Goal: Information Seeking & Learning: Learn about a topic

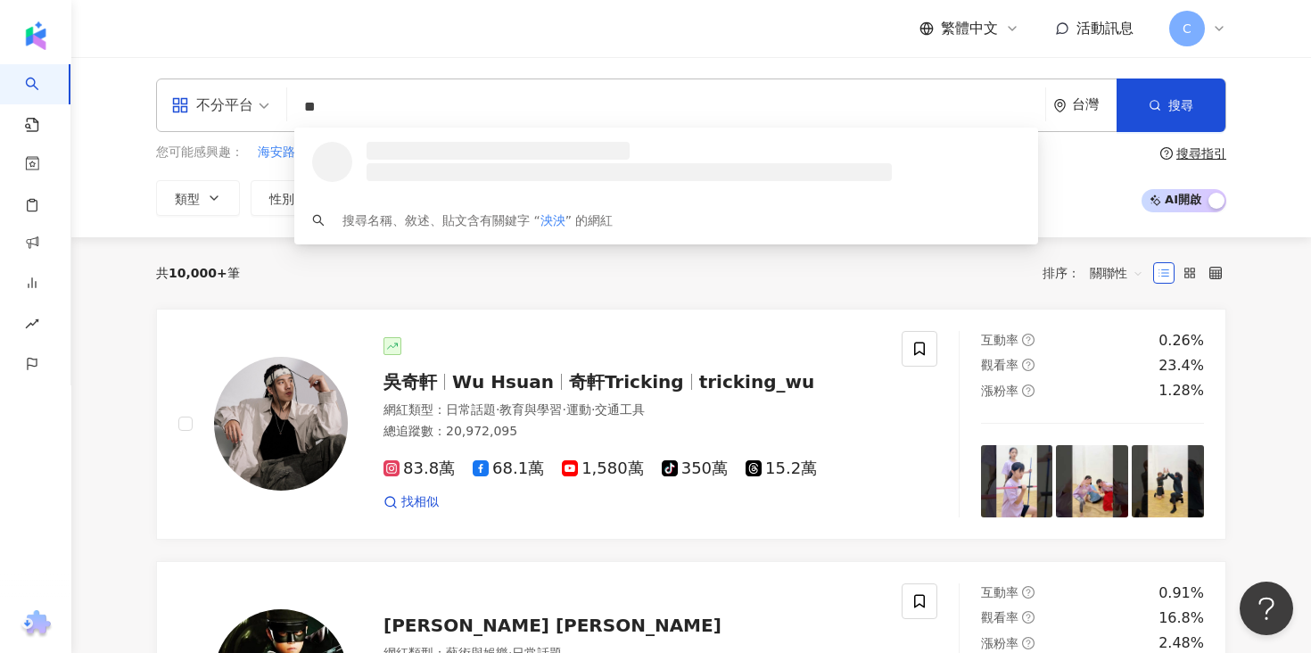
type input "*"
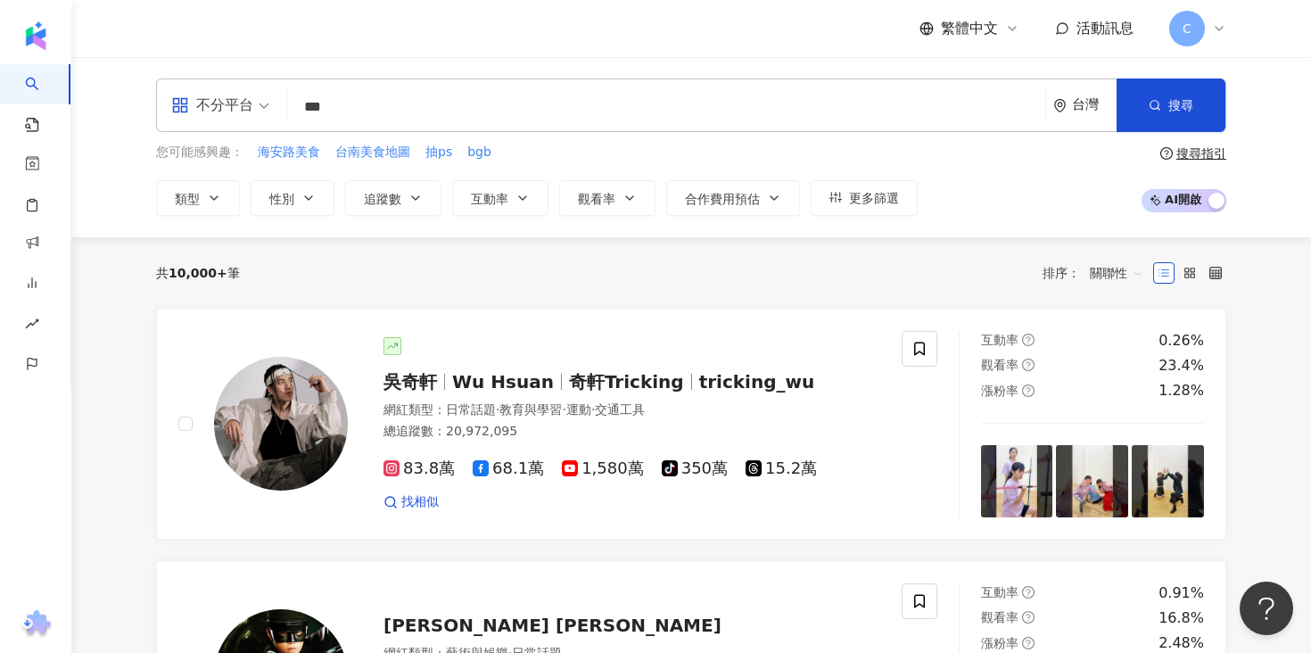
type input "**"
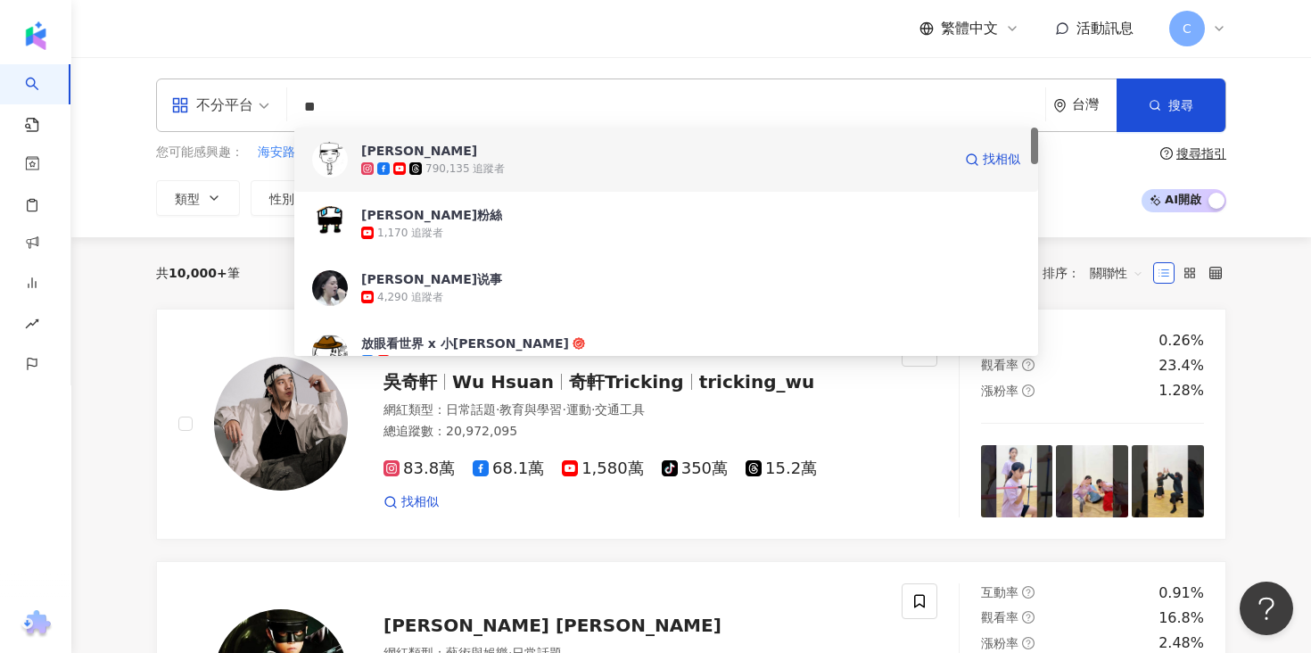
click at [492, 172] on div "790,135 追蹤者" at bounding box center [464, 168] width 79 height 15
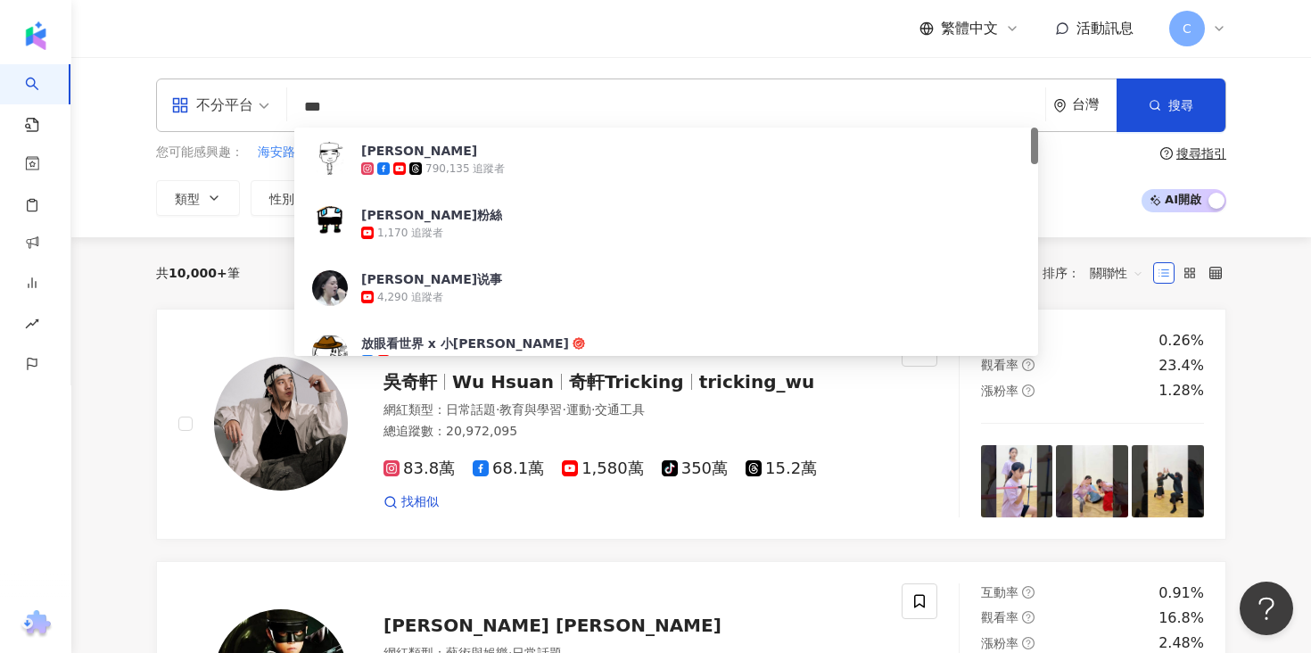
type input "**"
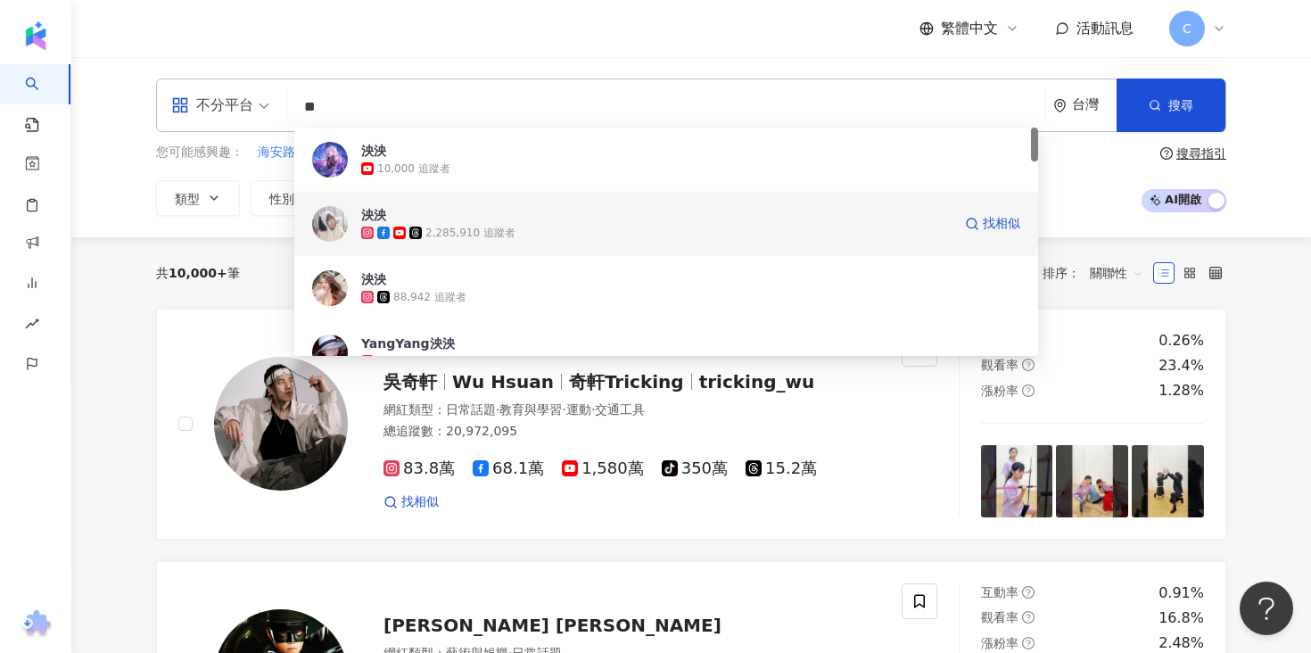
click at [578, 234] on div "2,285,910 追蹤者" at bounding box center [656, 233] width 590 height 18
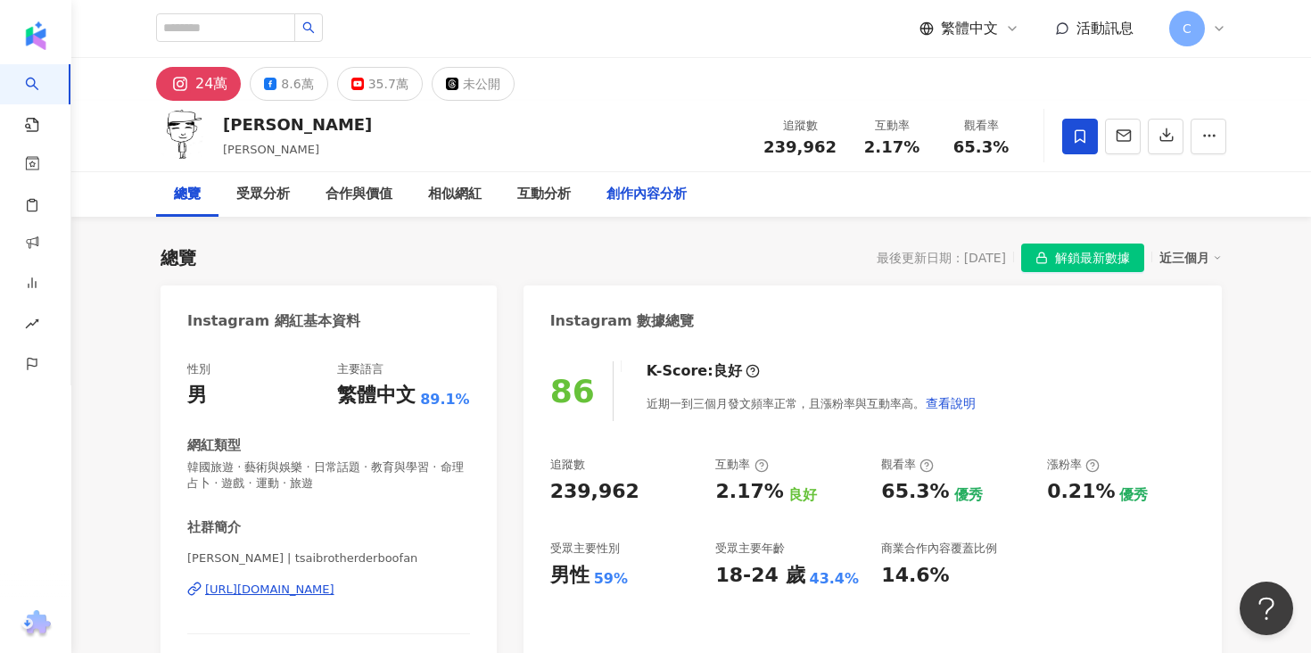
click at [663, 191] on div "創作內容分析" at bounding box center [647, 194] width 80 height 21
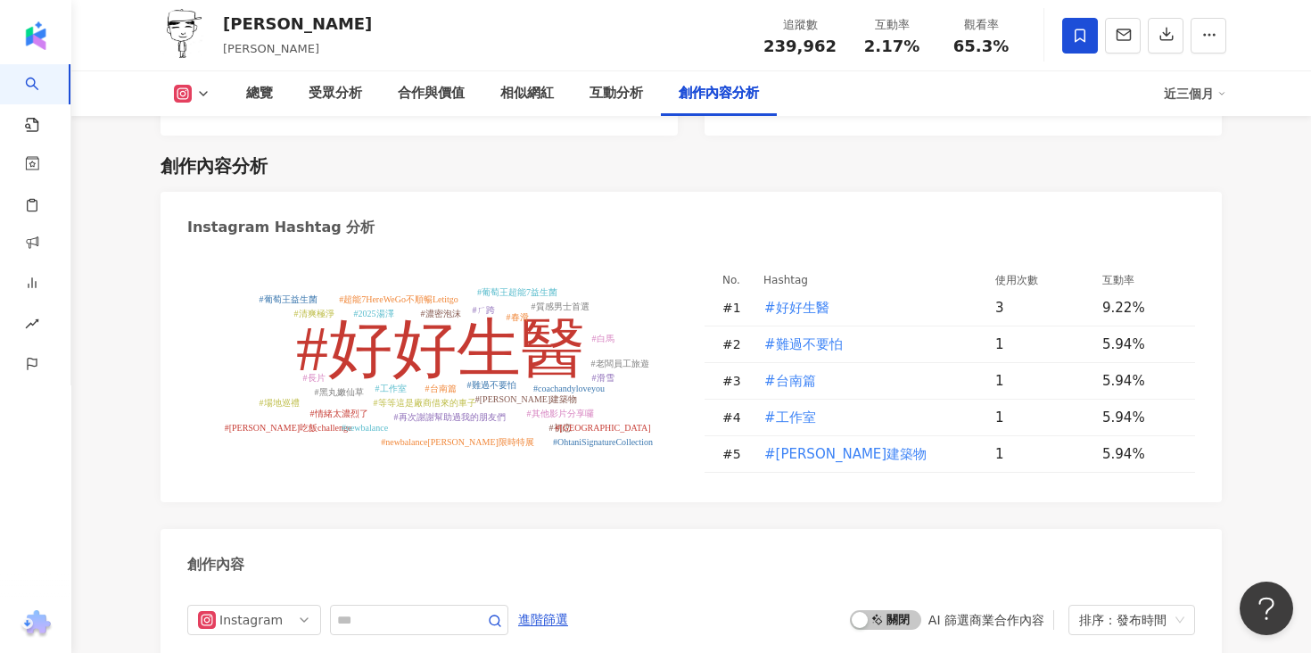
scroll to position [4715, 0]
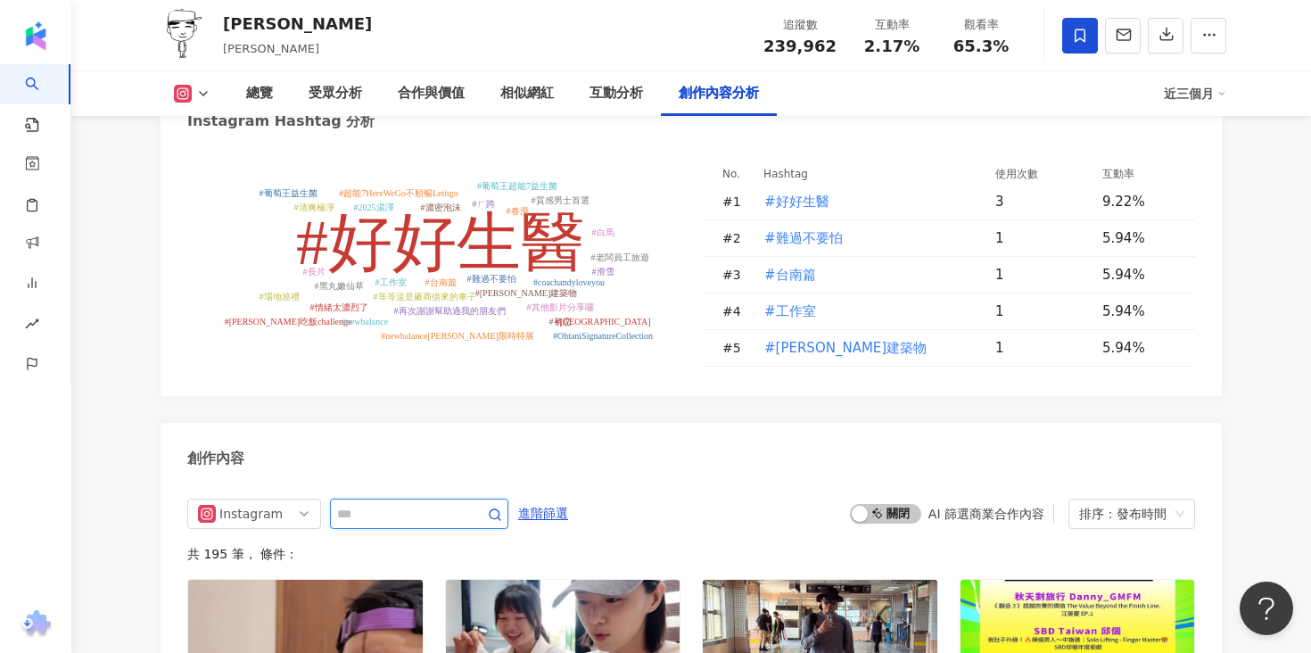
click at [426, 503] on input "text" at bounding box center [399, 513] width 125 height 21
paste input "**********"
type input "**********"
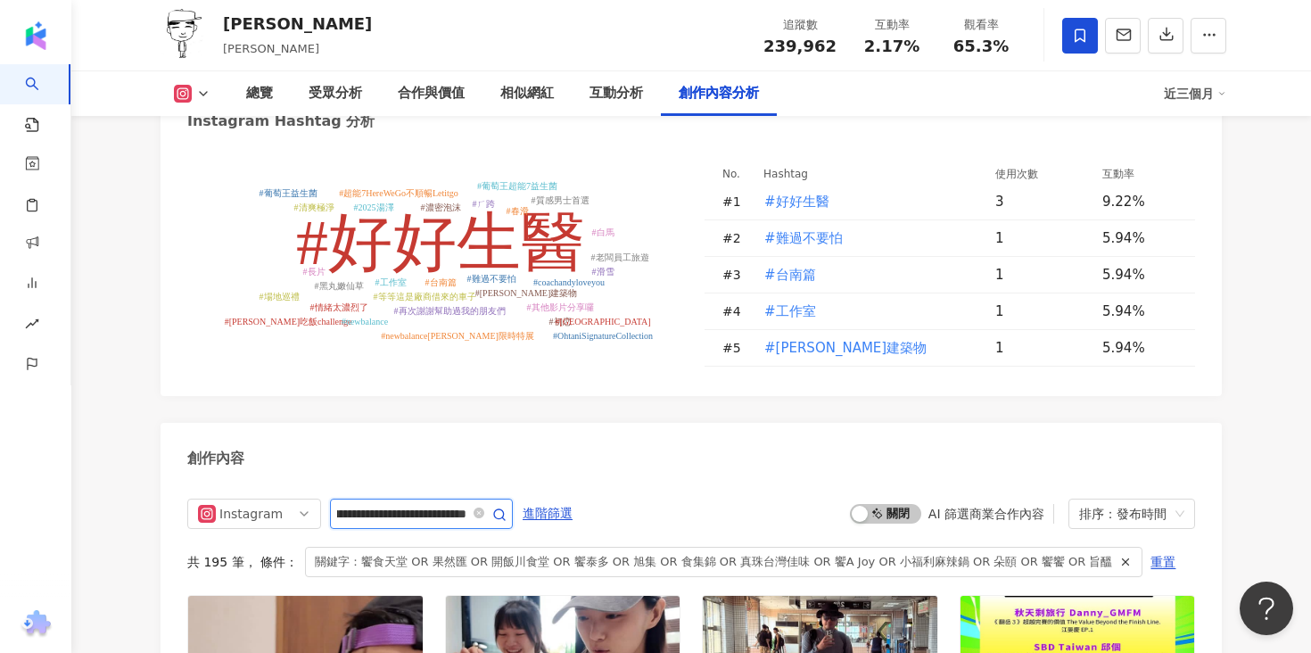
scroll to position [5002, 0]
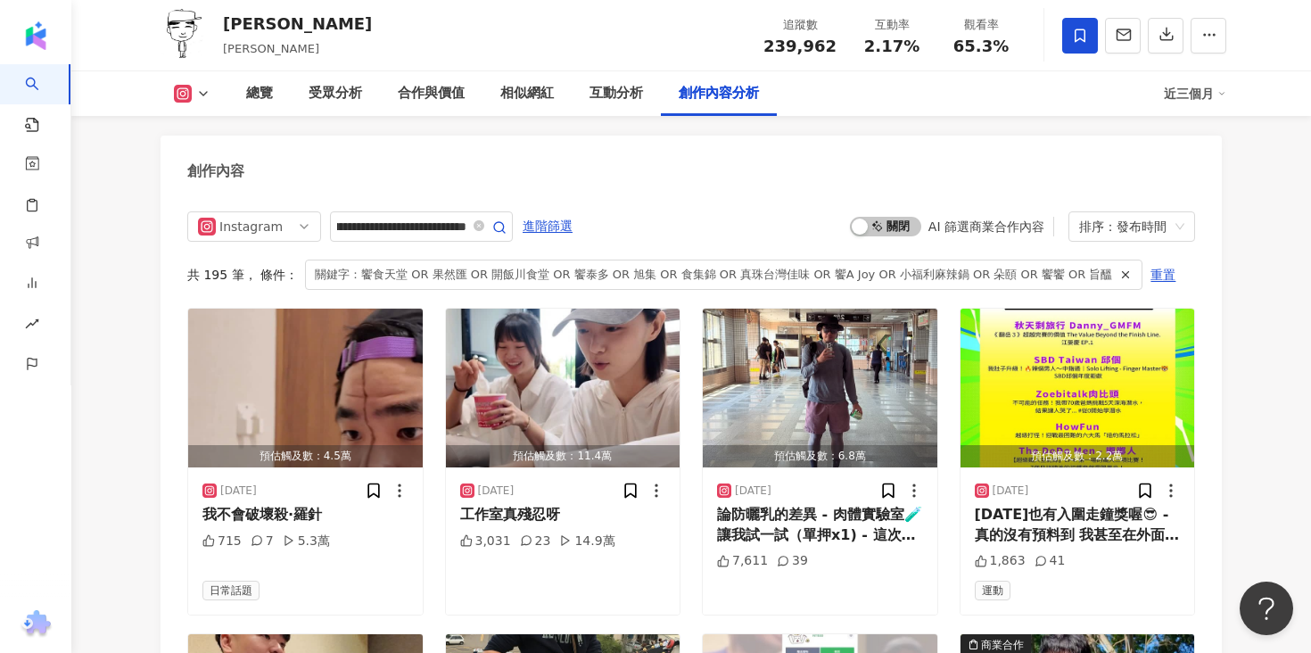
click at [742, 211] on div "**********" at bounding box center [691, 226] width 1008 height 30
click at [463, 216] on input "**********" at bounding box center [401, 226] width 129 height 21
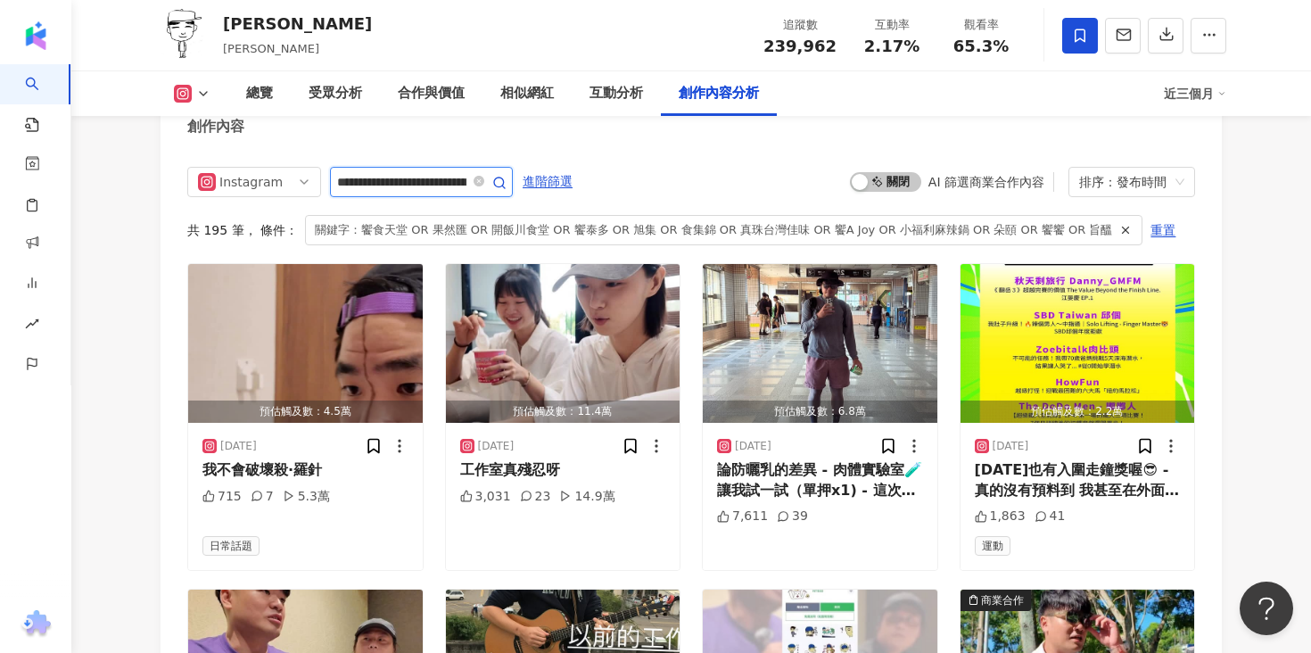
scroll to position [4986, 0]
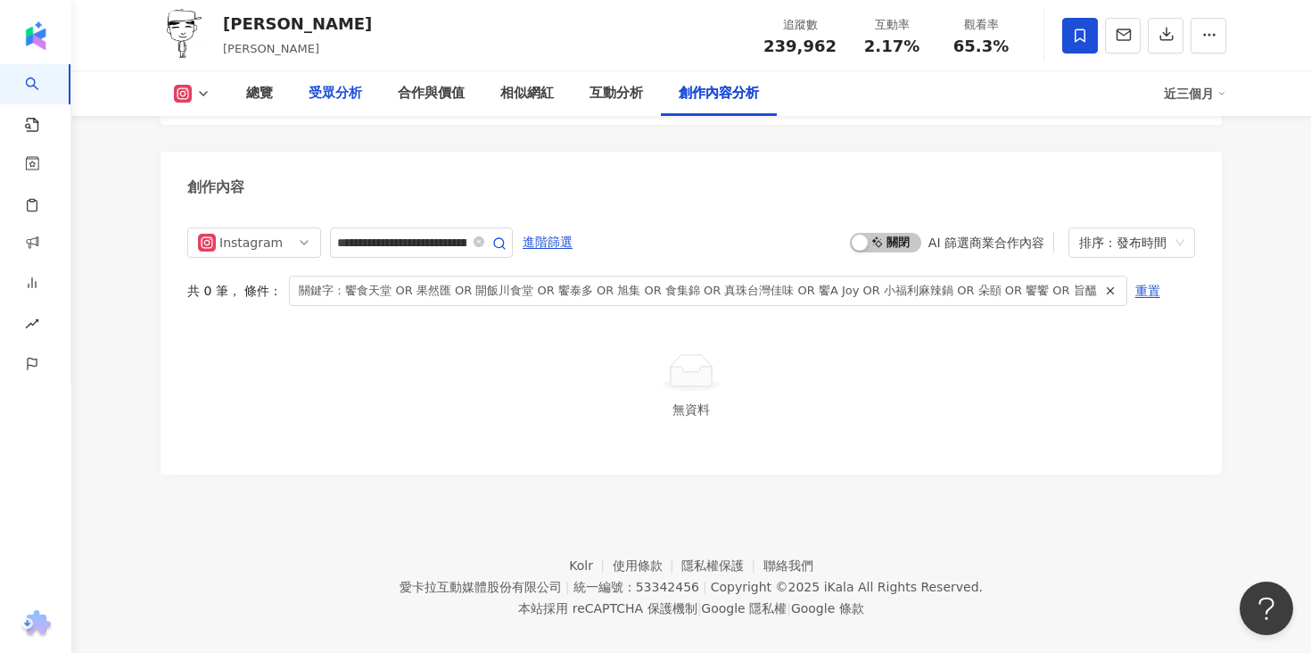
click at [318, 87] on div "受眾分析" at bounding box center [336, 93] width 54 height 21
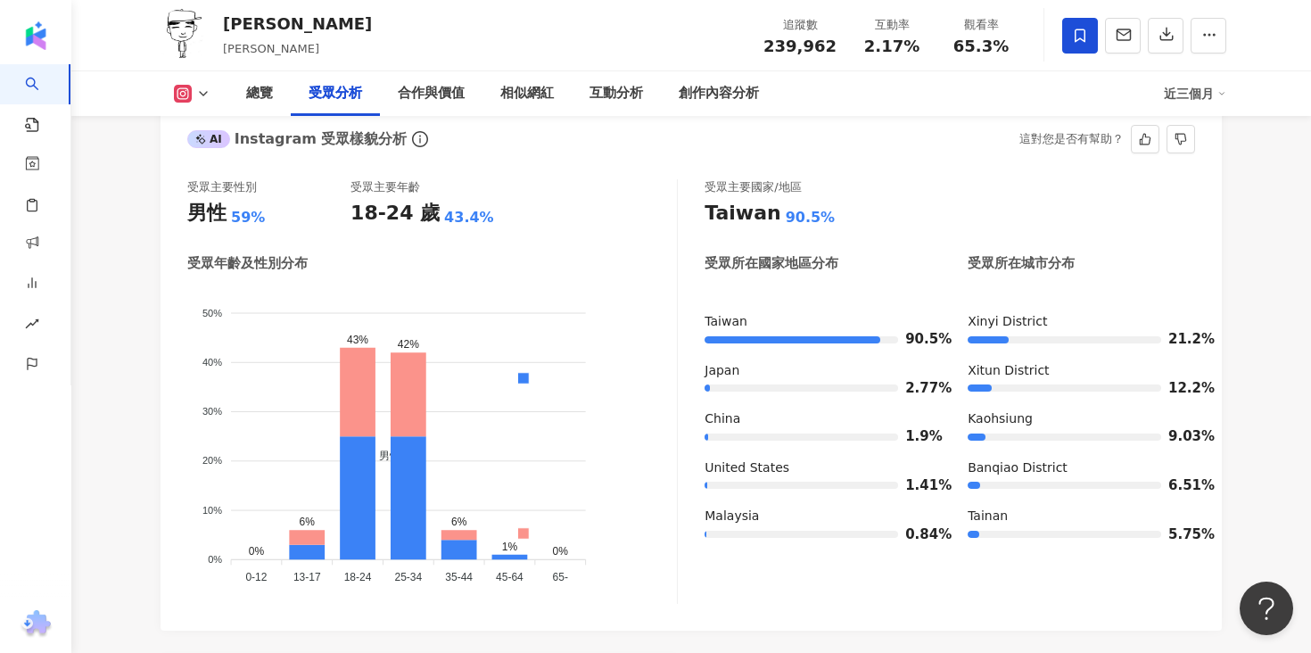
scroll to position [1582, 0]
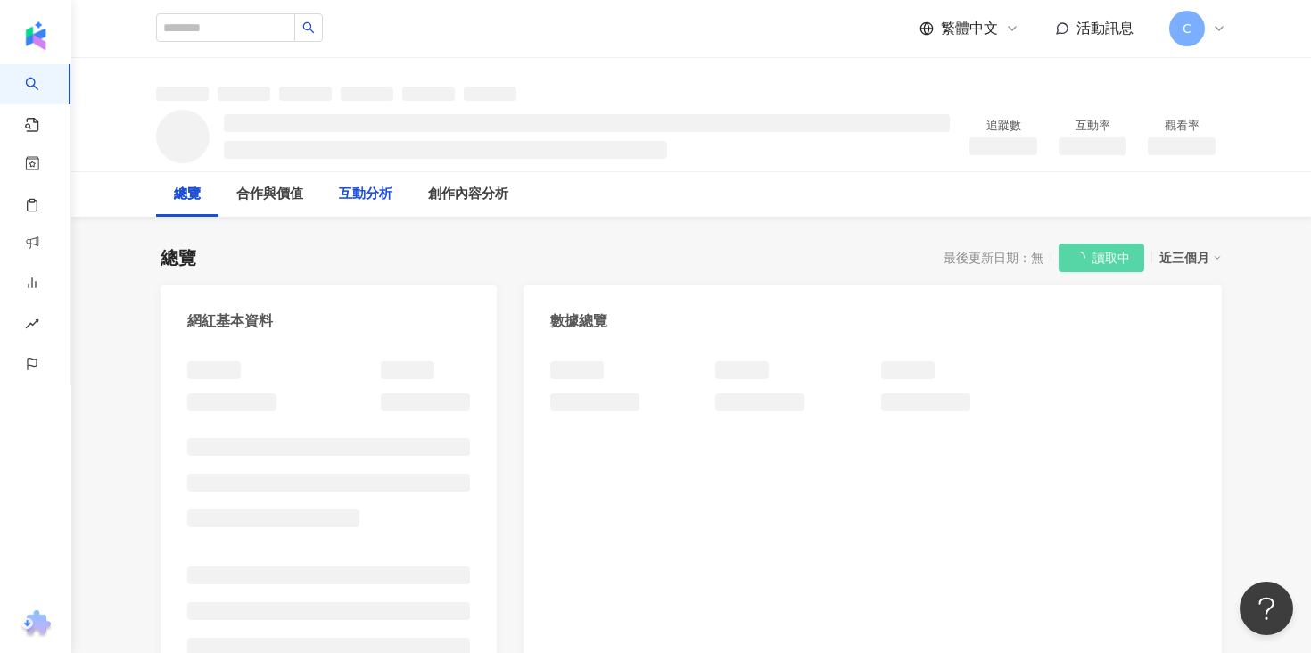
click at [410, 211] on div "互動分析" at bounding box center [365, 194] width 89 height 45
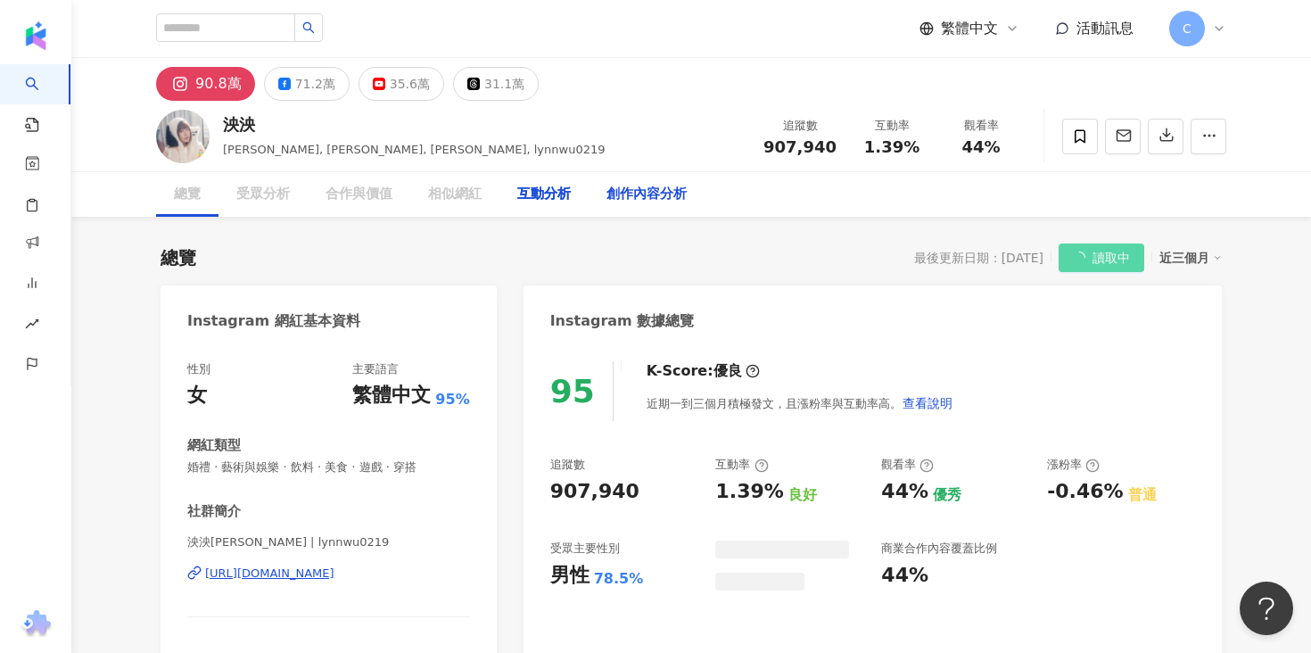
click at [622, 202] on div "創作內容分析" at bounding box center [647, 194] width 80 height 21
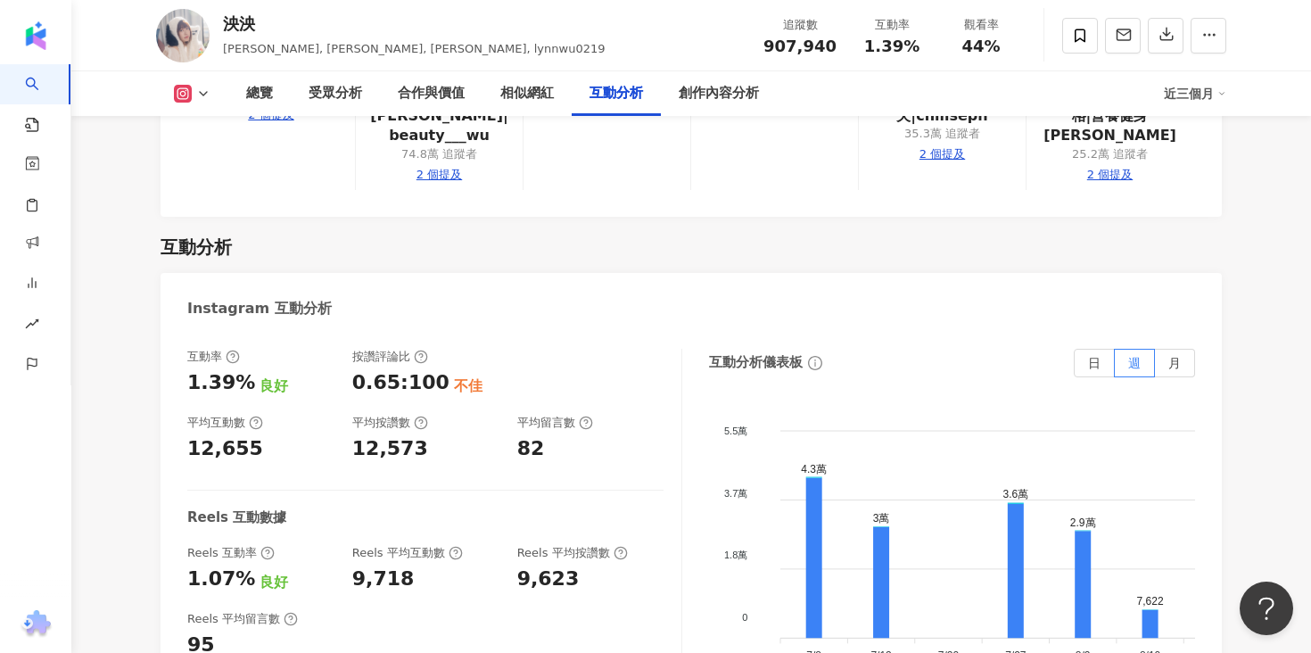
click at [735, 69] on div "泱泱 [PERSON_NAME], [PERSON_NAME], 泱泱 [PERSON_NAME], lynnwu0219 追蹤數 907,940 互動率 1…" at bounding box center [691, 35] width 1142 height 70
click at [728, 106] on div "創作內容分析" at bounding box center [719, 93] width 116 height 45
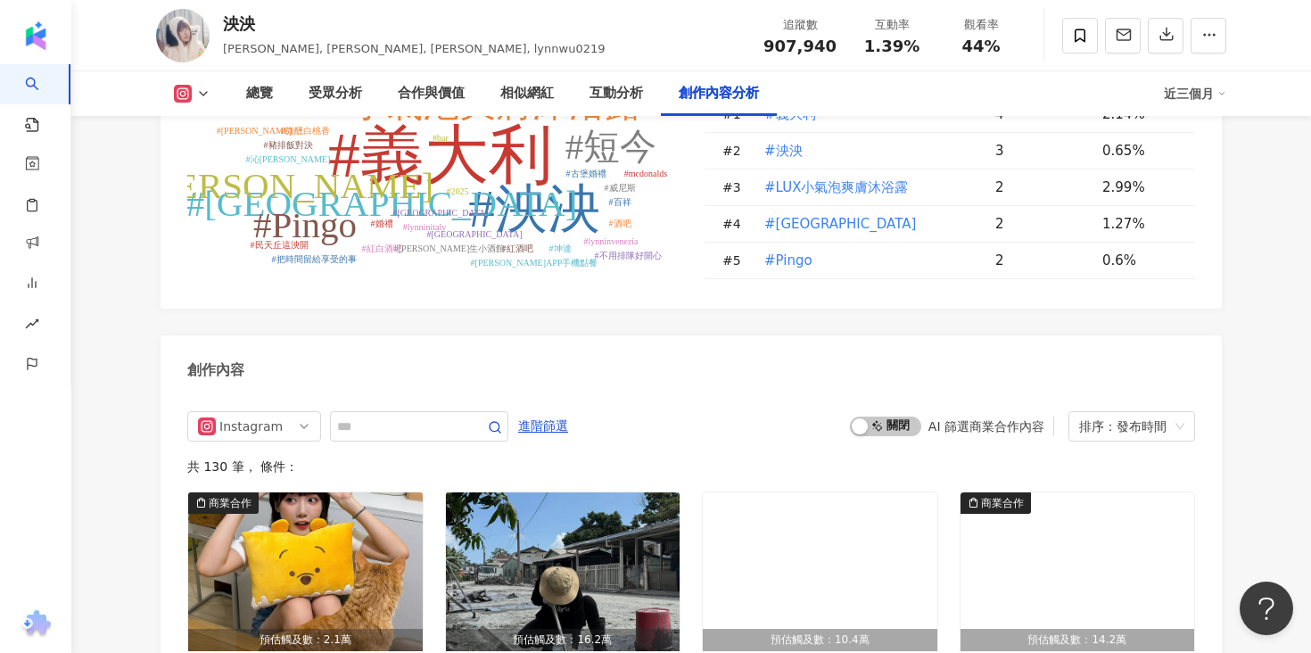
scroll to position [5427, 0]
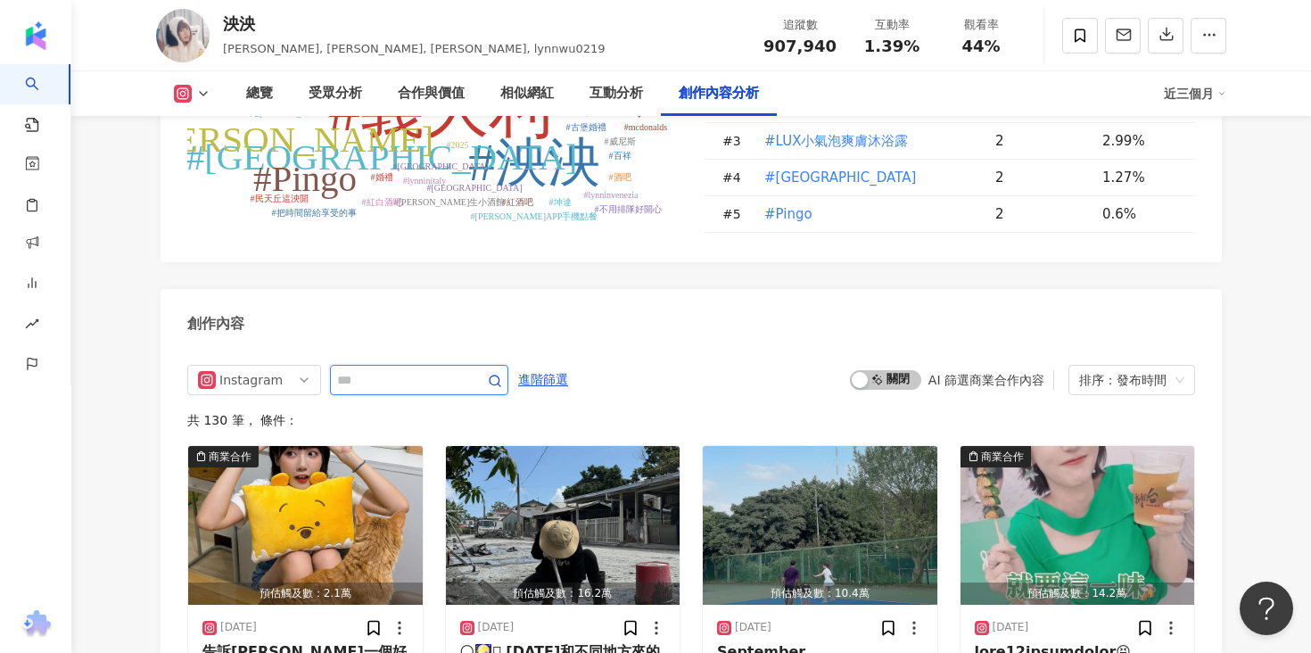
click at [407, 369] on input "text" at bounding box center [399, 379] width 125 height 21
type input "*"
type input "**********"
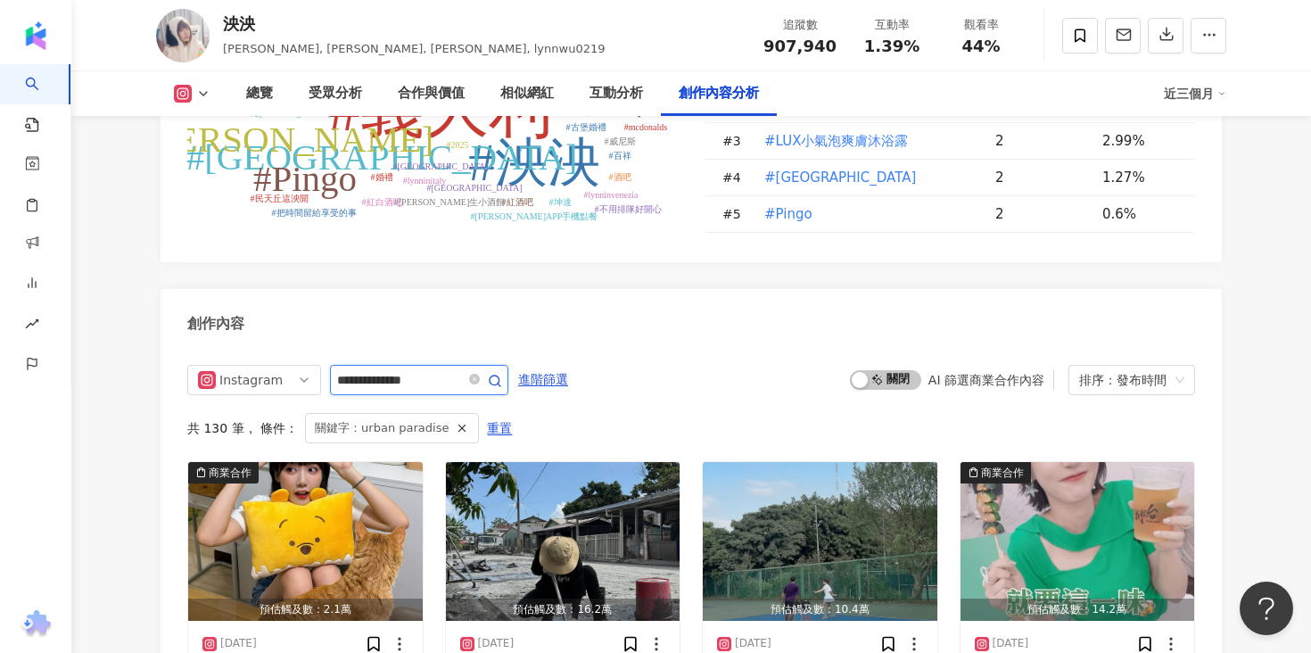
scroll to position [5492, 0]
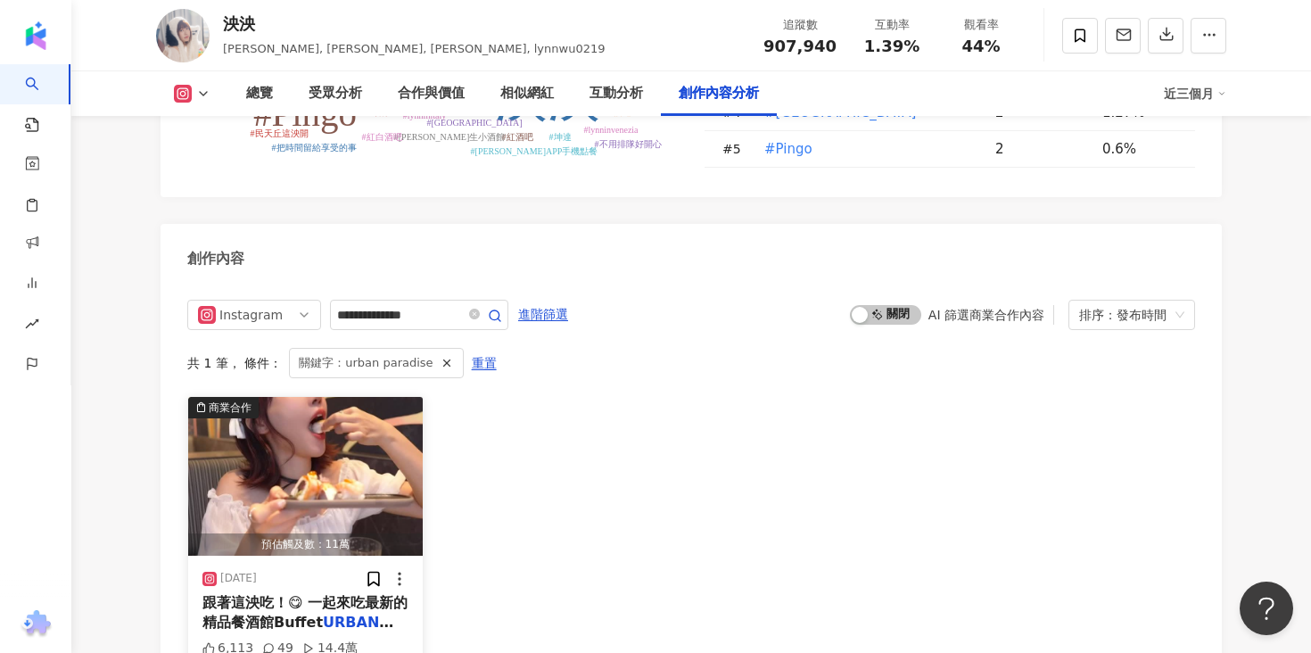
click at [318, 593] on div "跟著這泱吃！😋 一起來吃最新的精品餐酒館Buffet URBAN PARADISE URBAN PARADISE 招牌特調以鳳梨、柳橙與紫蘇為底覆上椰奶泡沫 …" at bounding box center [305, 613] width 206 height 40
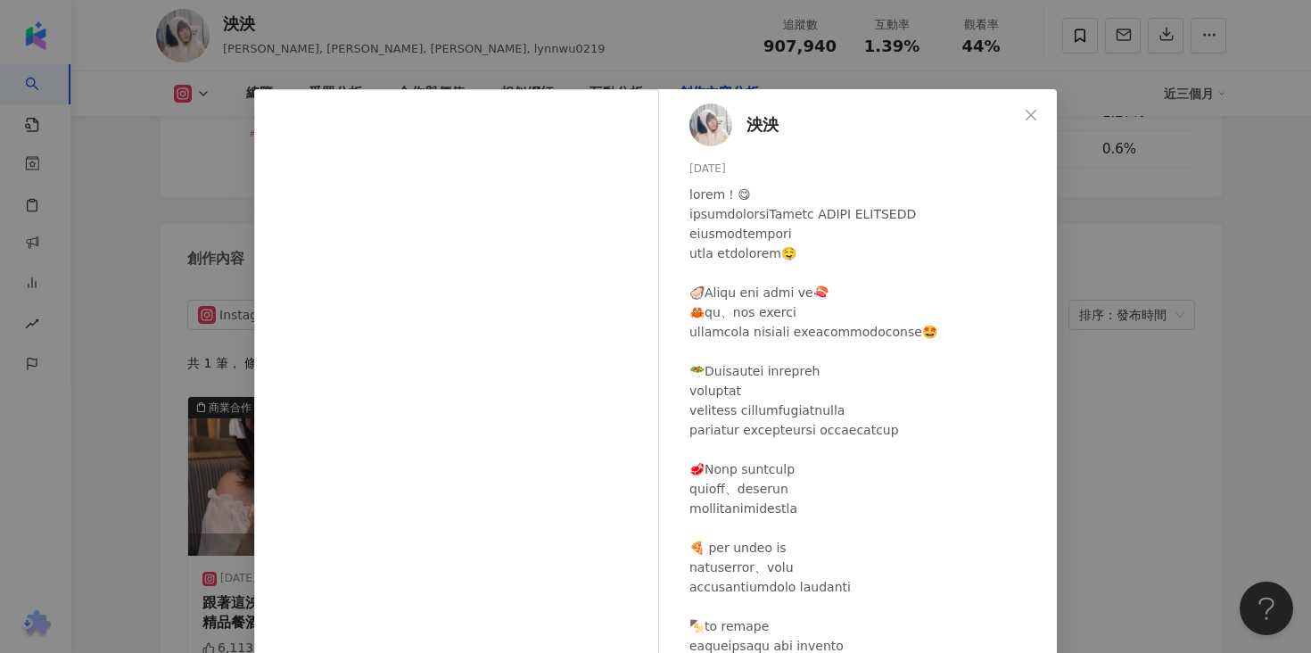
scroll to position [147, 0]
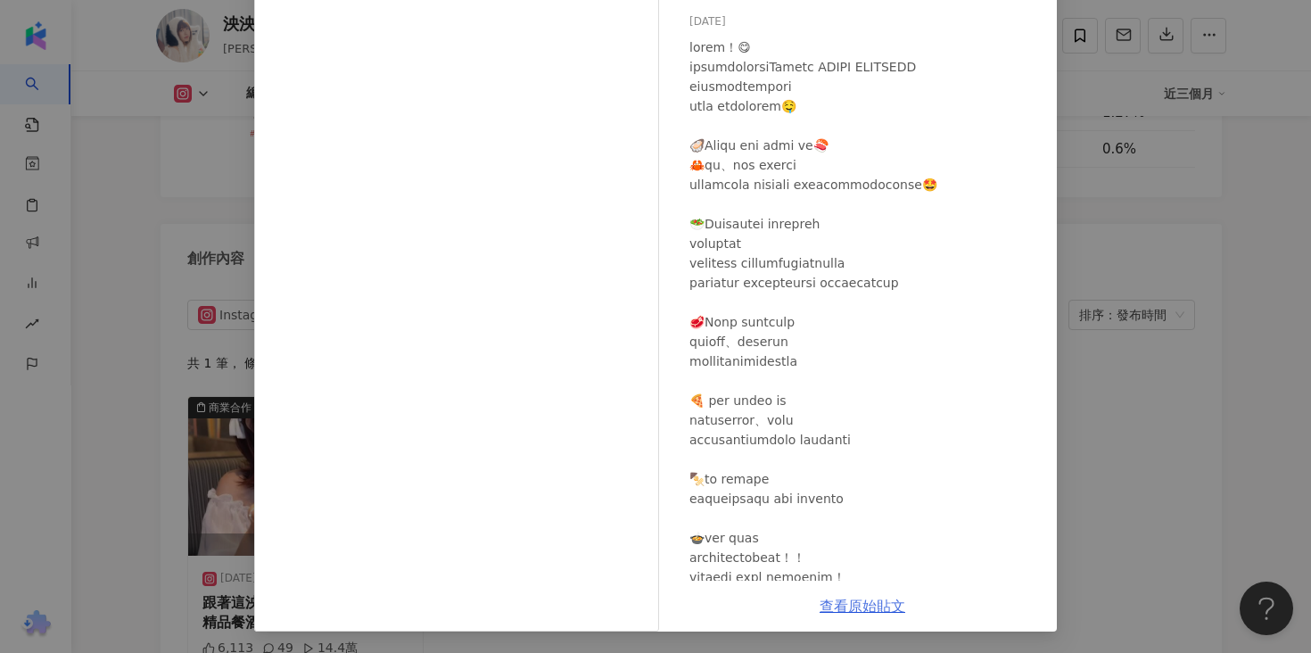
click at [841, 601] on link "查看原始貼文" at bounding box center [863, 606] width 86 height 17
click at [1176, 402] on div "泱泱 [DATE] 6,113 49 14.4萬 查看原始貼文" at bounding box center [655, 326] width 1311 height 653
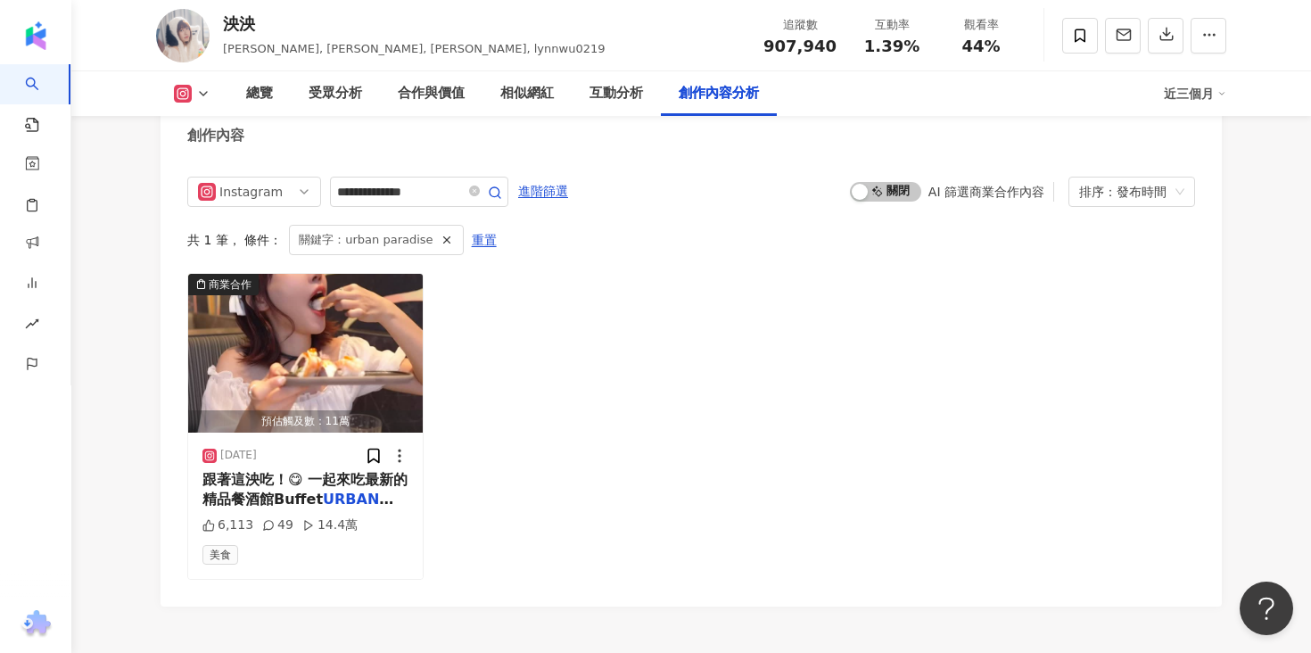
scroll to position [5656, 0]
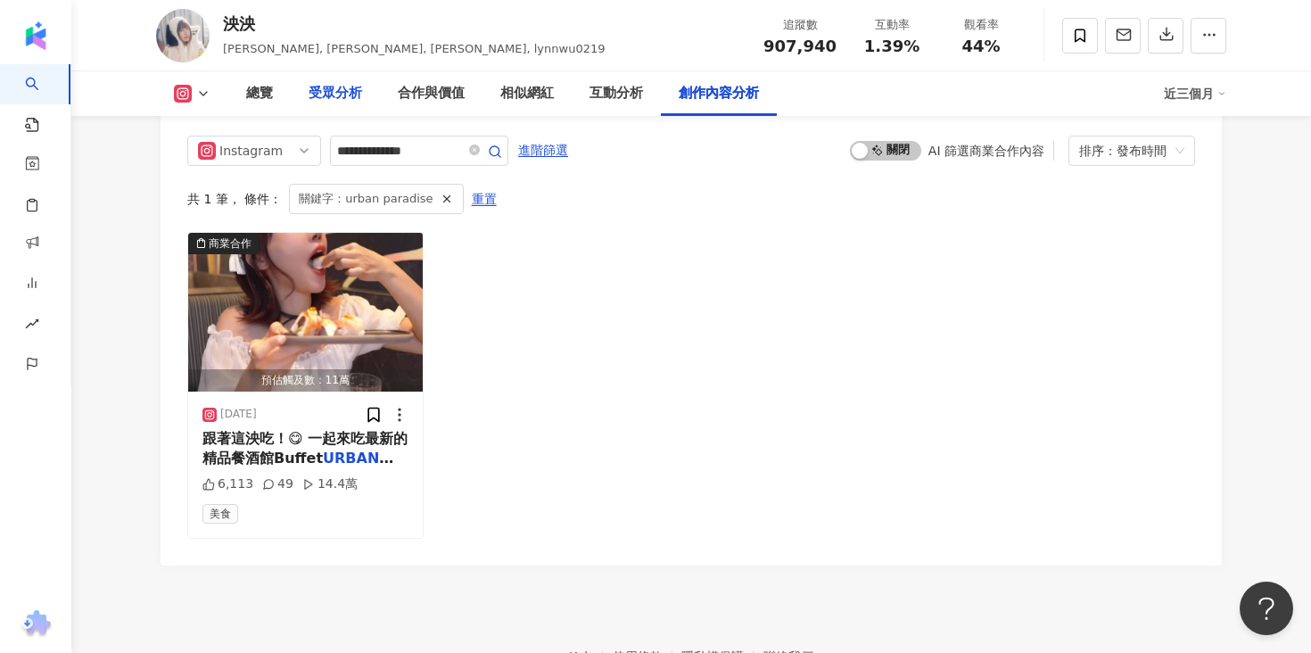
click at [340, 92] on div "受眾分析" at bounding box center [336, 93] width 54 height 21
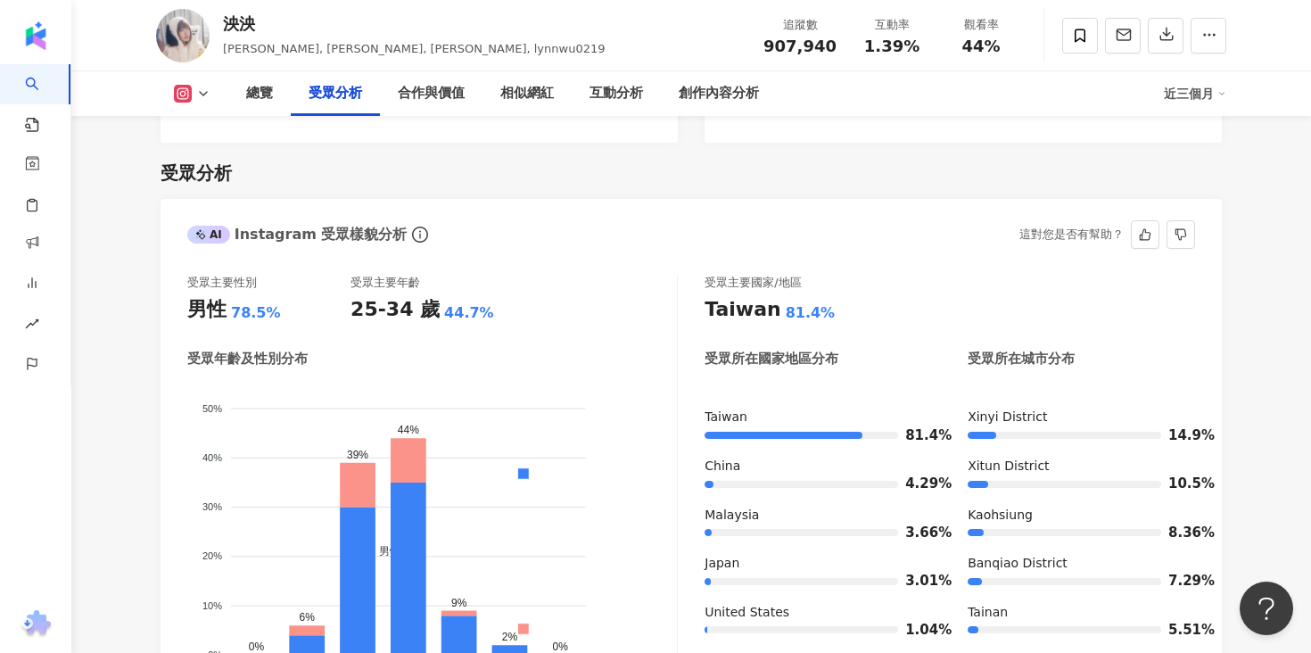
scroll to position [1568, 0]
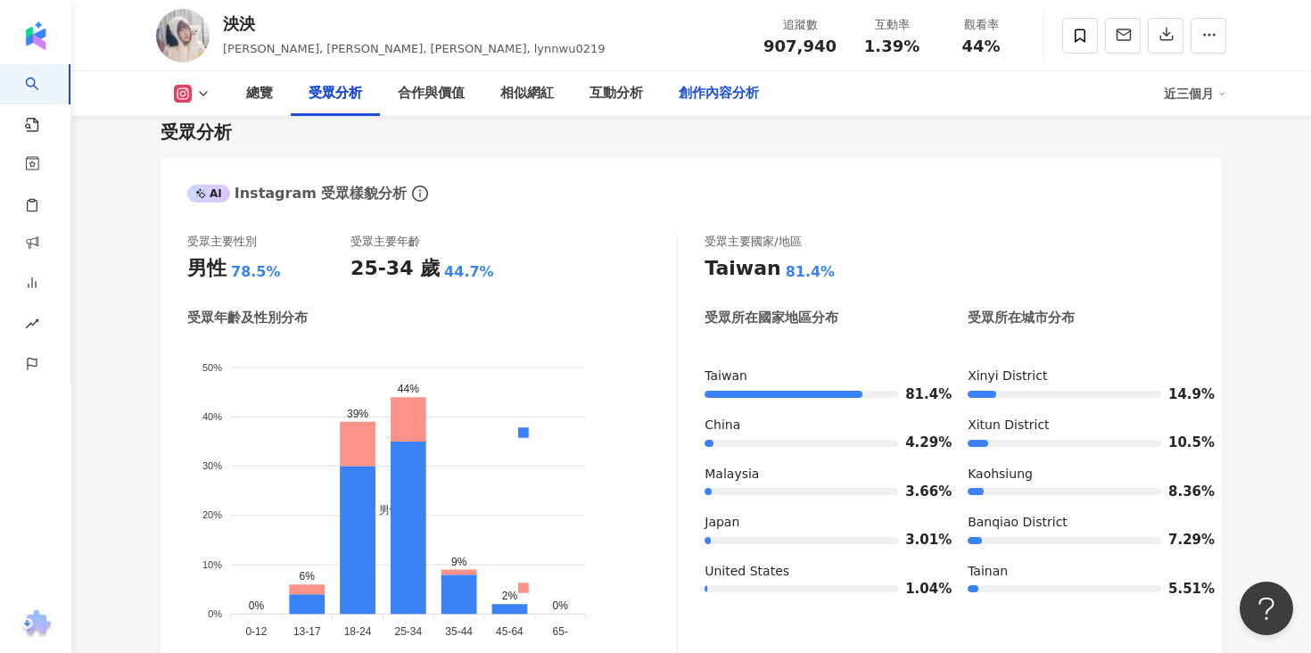
click at [756, 78] on div "創作內容分析" at bounding box center [719, 93] width 116 height 45
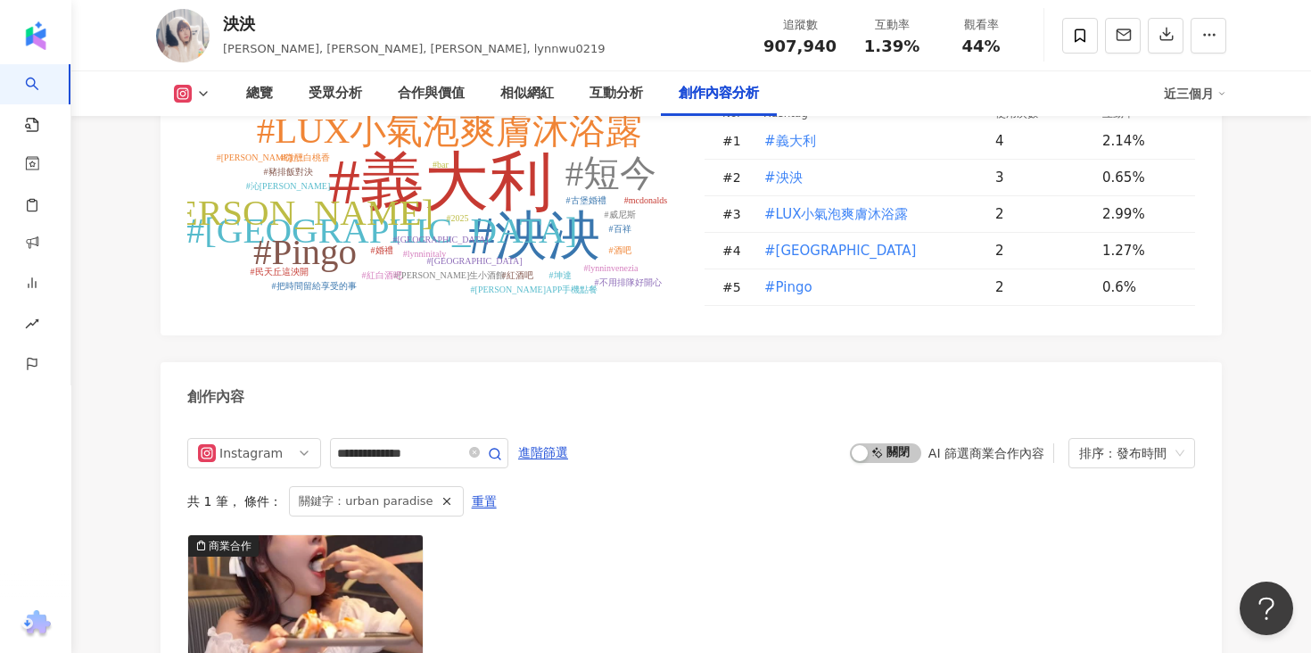
scroll to position [5441, 0]
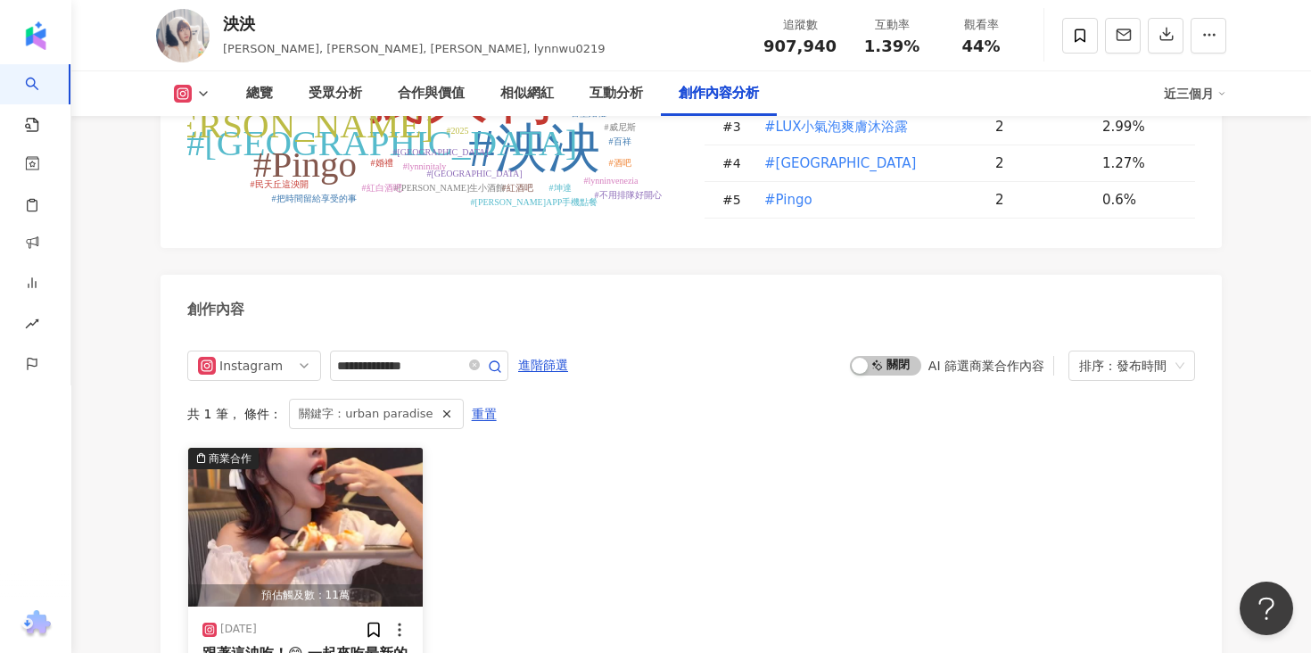
click at [348, 645] on span "跟著這泱吃！😋 一起來吃最新的精品餐酒館Buffet" at bounding box center [304, 663] width 205 height 37
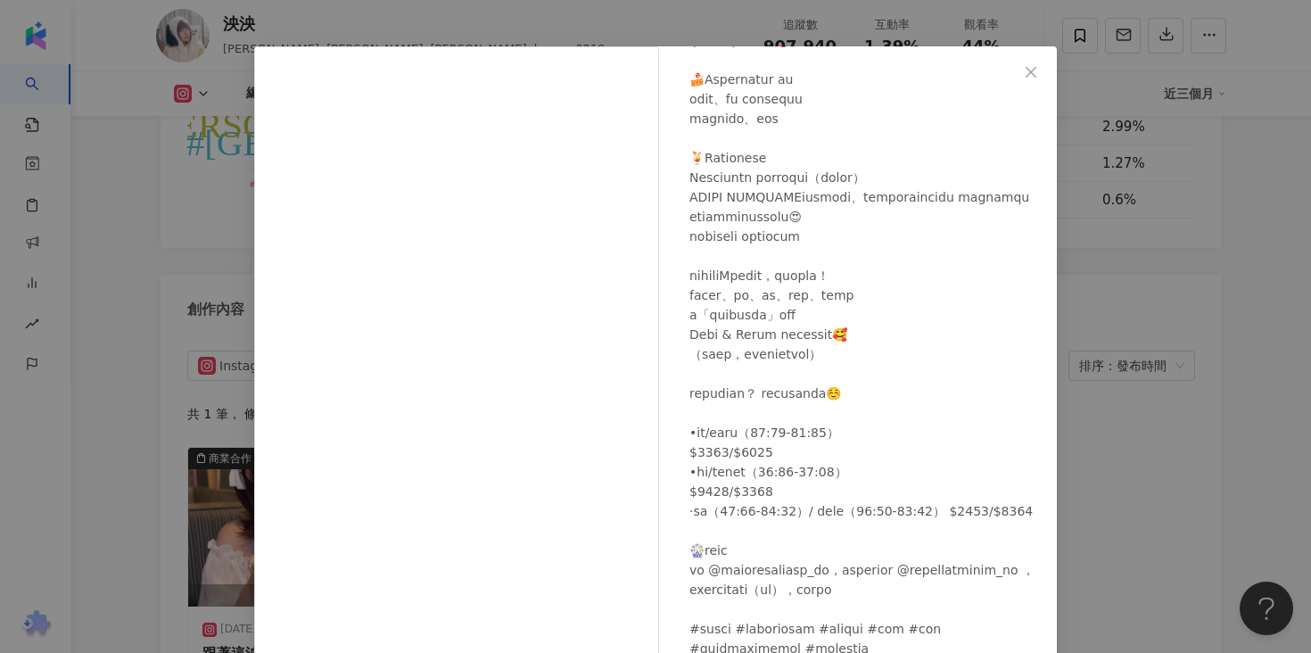
scroll to position [147, 0]
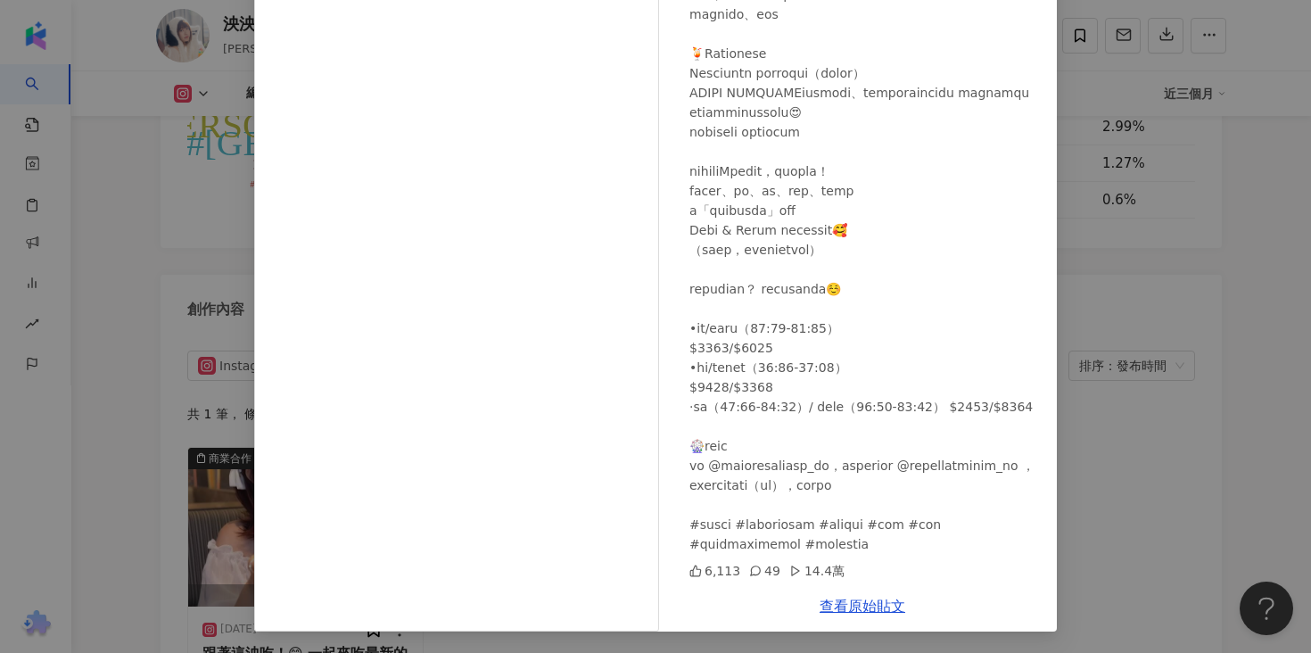
click at [867, 615] on div "查看原始貼文" at bounding box center [862, 606] width 389 height 51
click at [866, 599] on link "查看原始貼文" at bounding box center [863, 606] width 86 height 17
